Goal: Check status: Check status

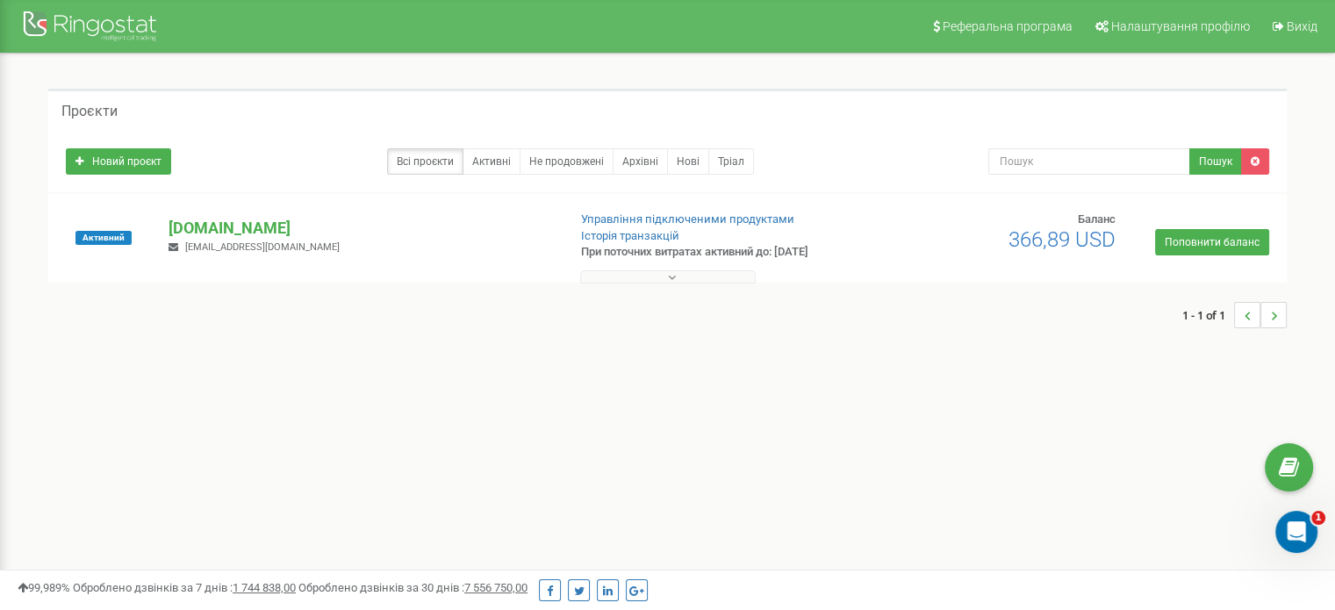
click at [711, 283] on div "Проєкти Новий проєкт Всі проєкти Активні Не продовжені Архівні Нові Тріал Пошук…" at bounding box center [667, 217] width 1265 height 257
click at [697, 279] on button at bounding box center [668, 276] width 176 height 13
click at [259, 226] on p "[DOMAIN_NAME]" at bounding box center [361, 228] width 384 height 23
click at [258, 226] on p "[DOMAIN_NAME]" at bounding box center [361, 228] width 384 height 23
click at [1042, 228] on span "366,89 USD" at bounding box center [1061, 239] width 107 height 25
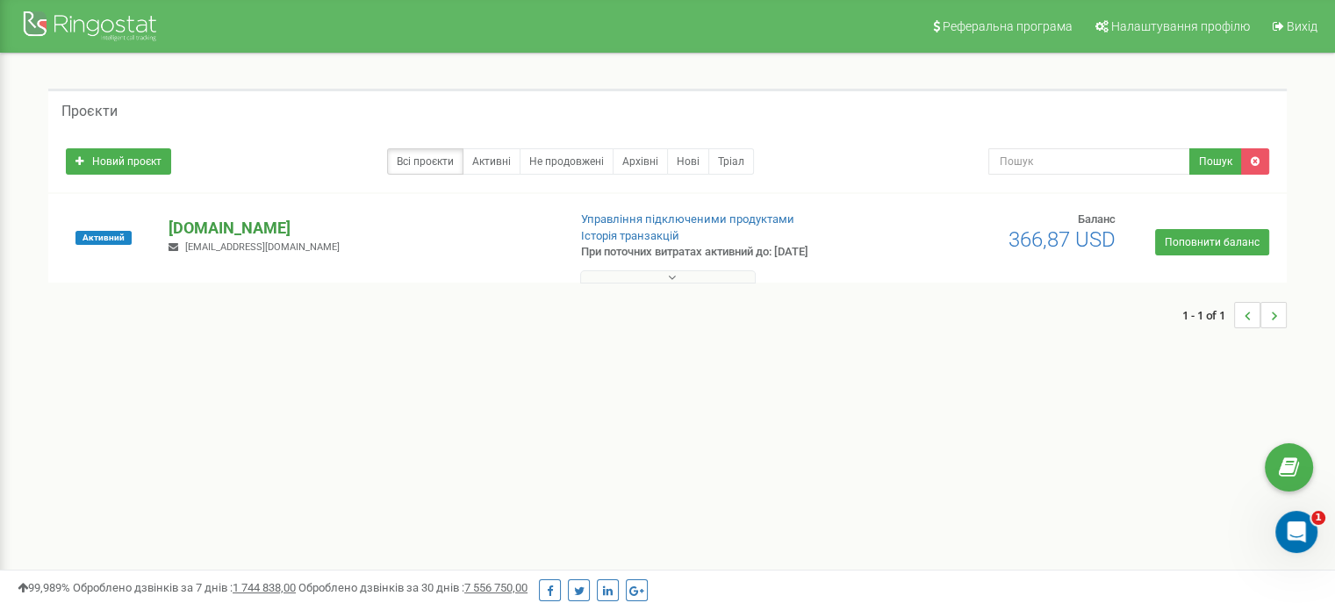
click at [236, 231] on p "[DOMAIN_NAME]" at bounding box center [361, 228] width 384 height 23
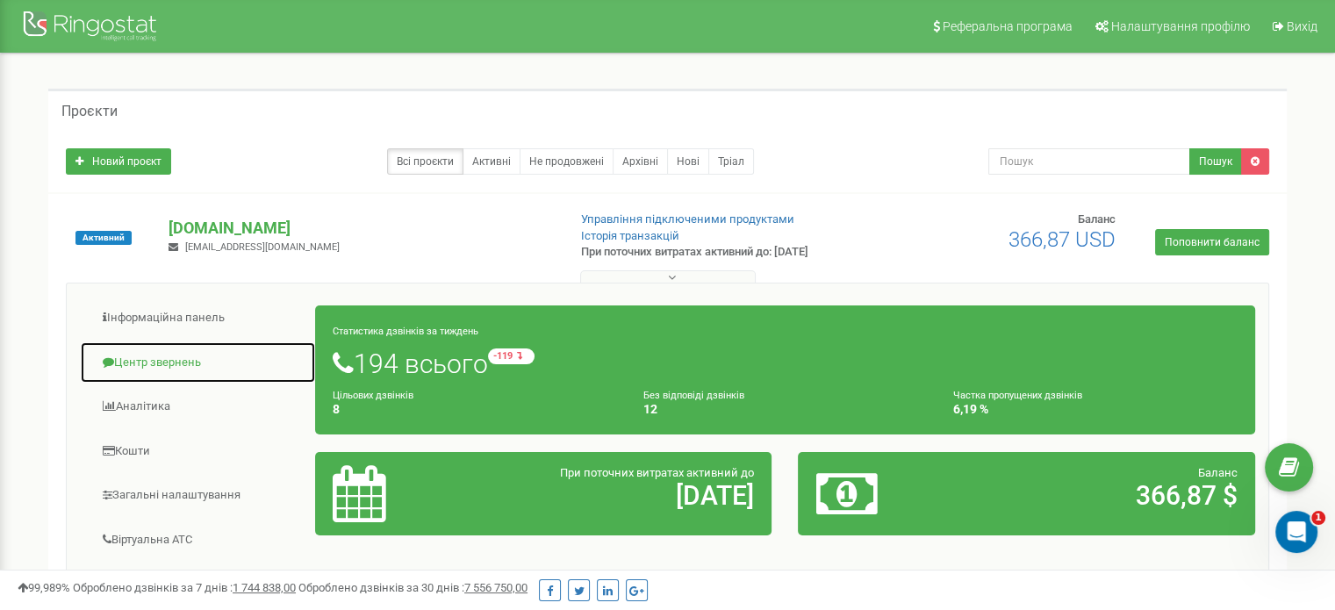
click at [178, 369] on link "Центр звернень" at bounding box center [198, 362] width 236 height 43
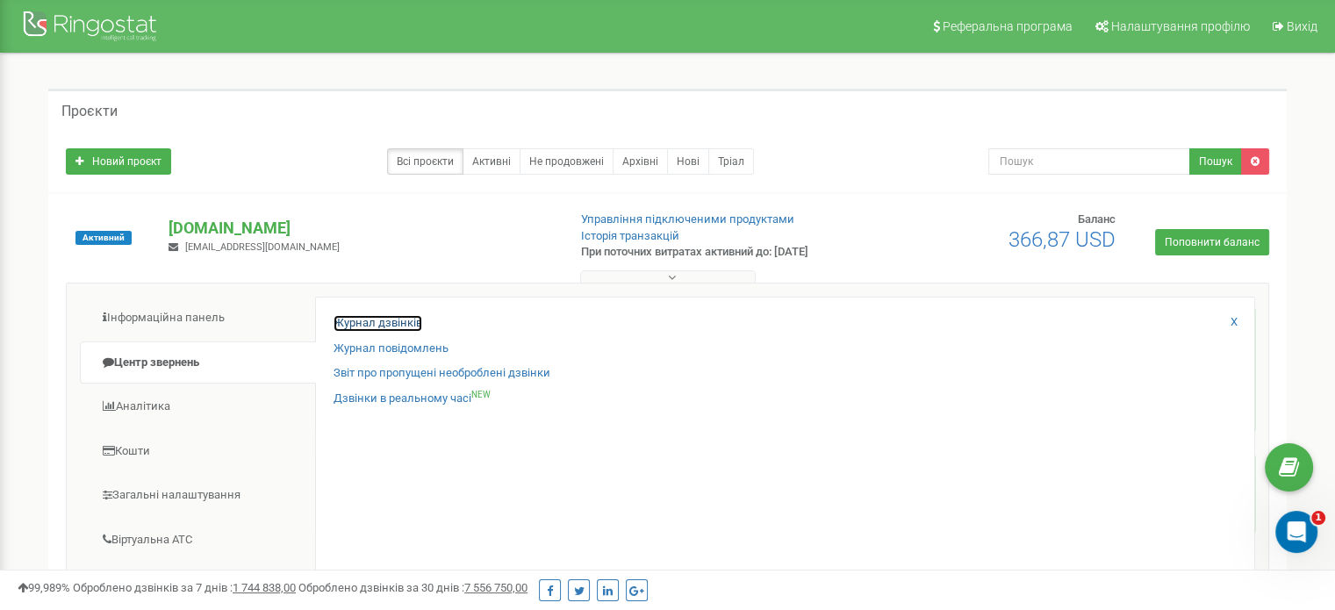
click at [360, 319] on link "Журнал дзвінків" at bounding box center [378, 323] width 89 height 17
